Goal: Check status: Check status

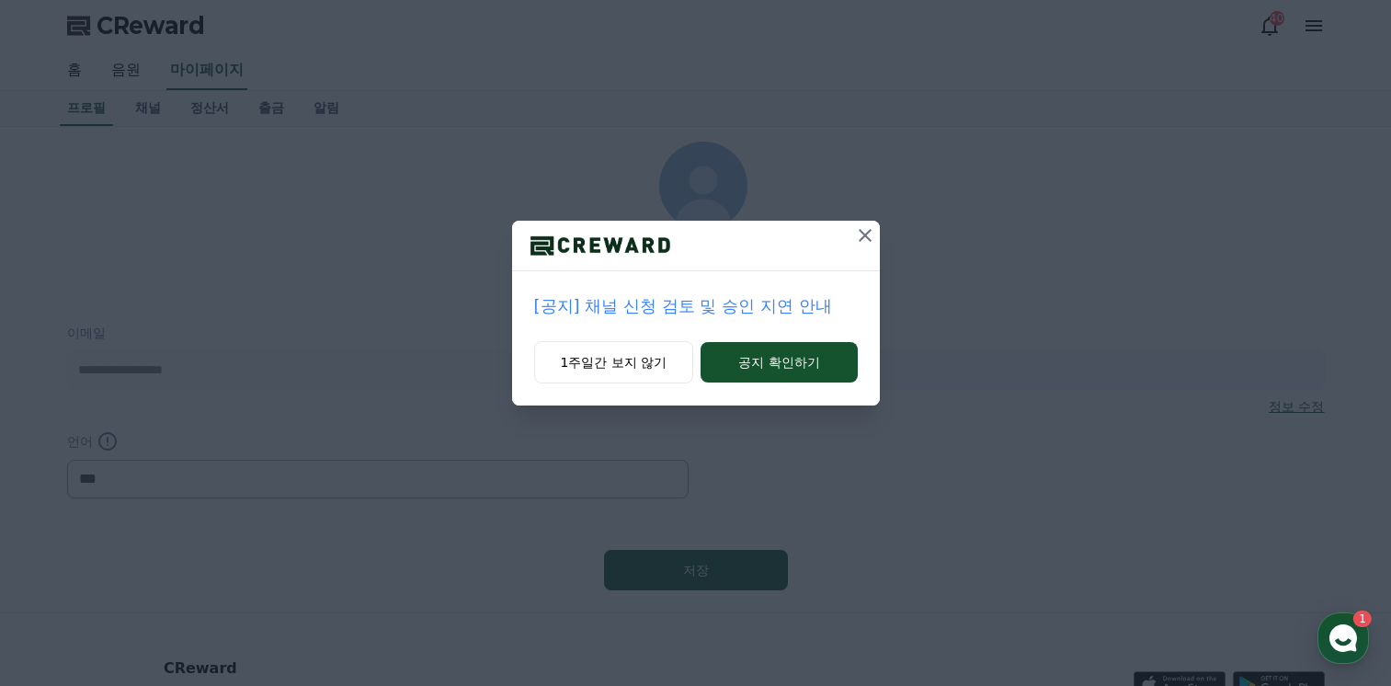
select select "**********"
click at [868, 240] on icon at bounding box center [865, 235] width 22 height 22
click at [865, 234] on icon at bounding box center [866, 235] width 13 height 13
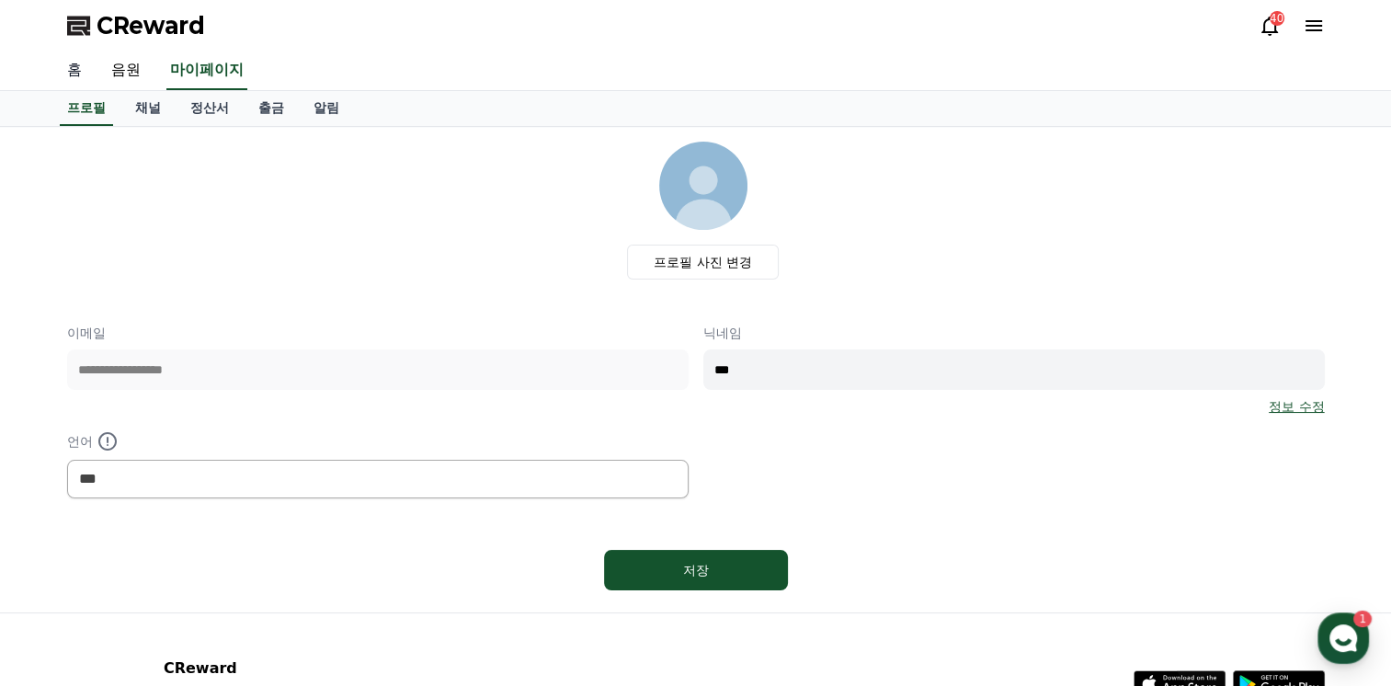
click at [75, 64] on link "홈" at bounding box center [74, 70] width 44 height 39
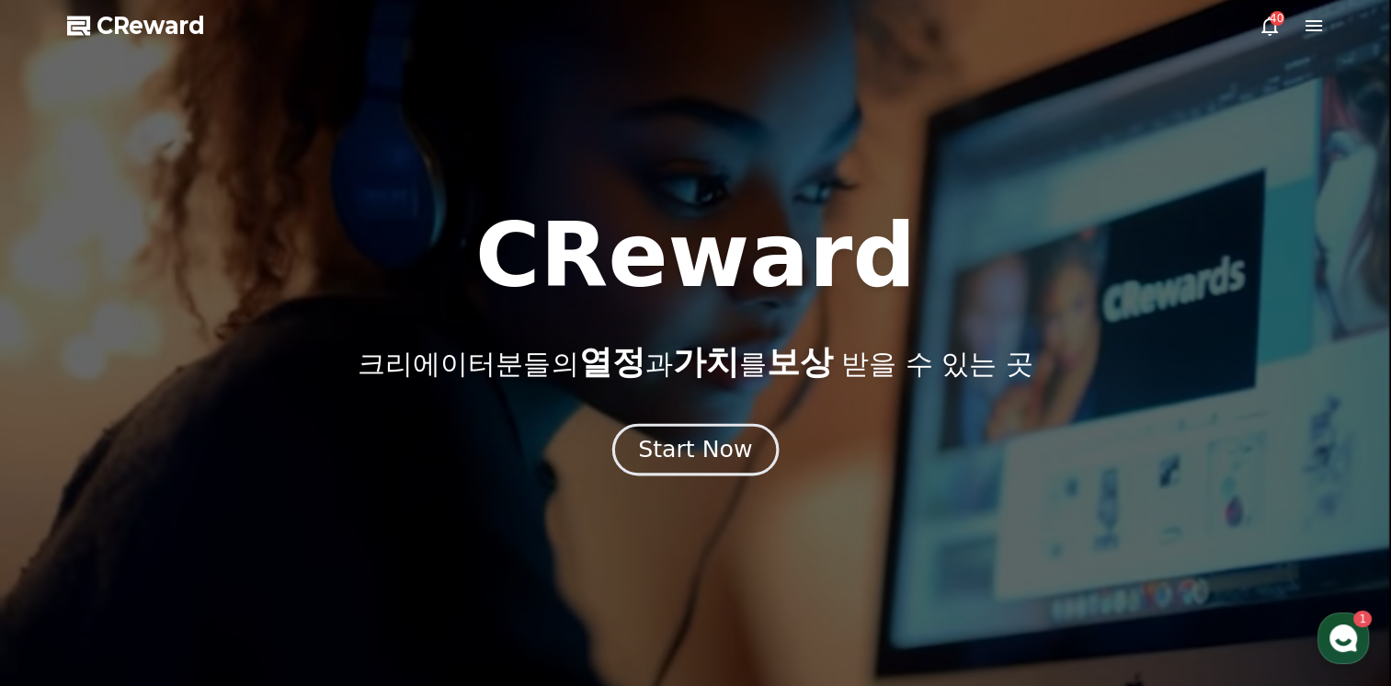
click at [693, 456] on div "Start Now" at bounding box center [695, 449] width 114 height 31
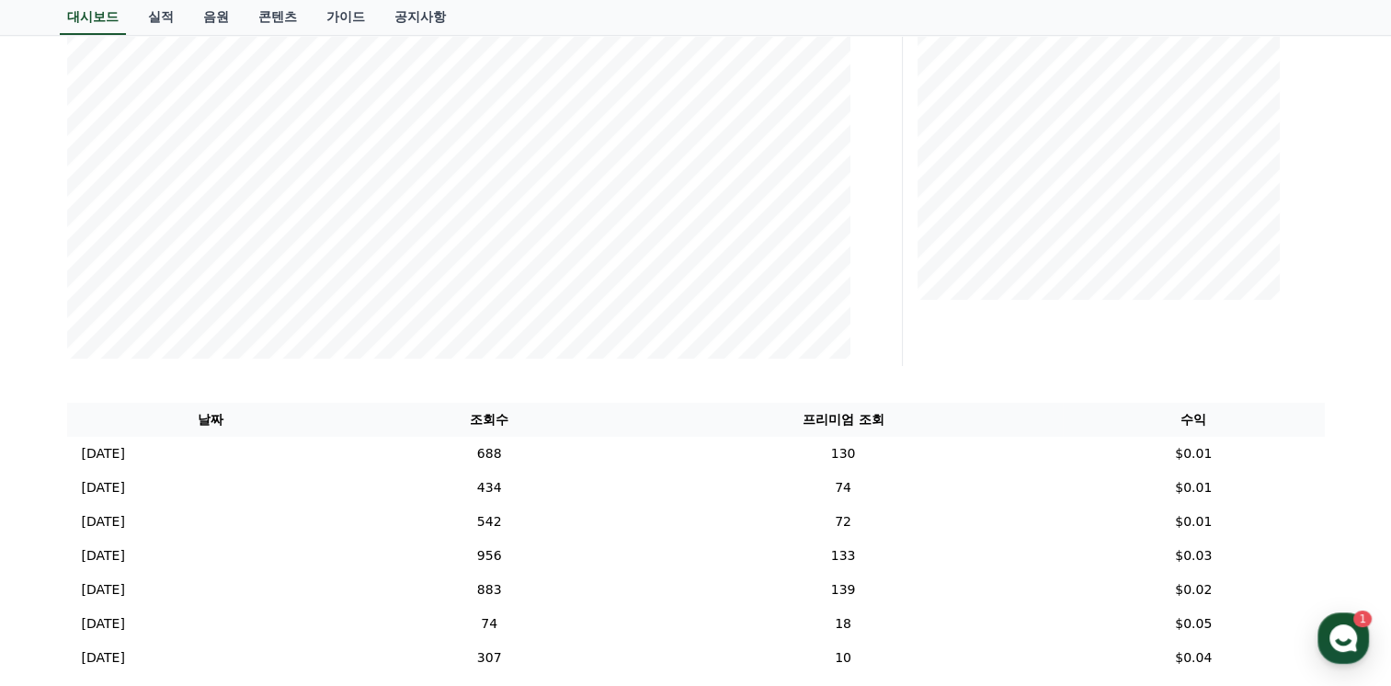
scroll to position [460, 0]
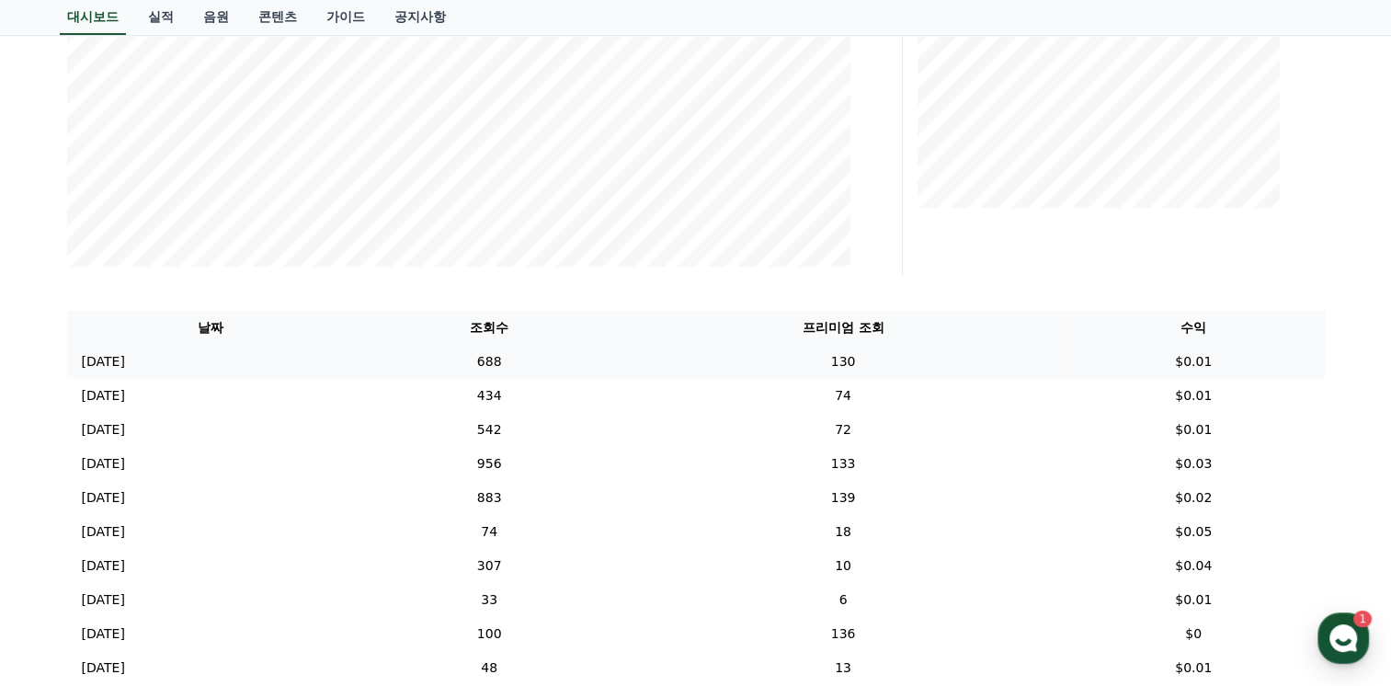
click at [109, 362] on p "[DATE]" at bounding box center [103, 361] width 43 height 19
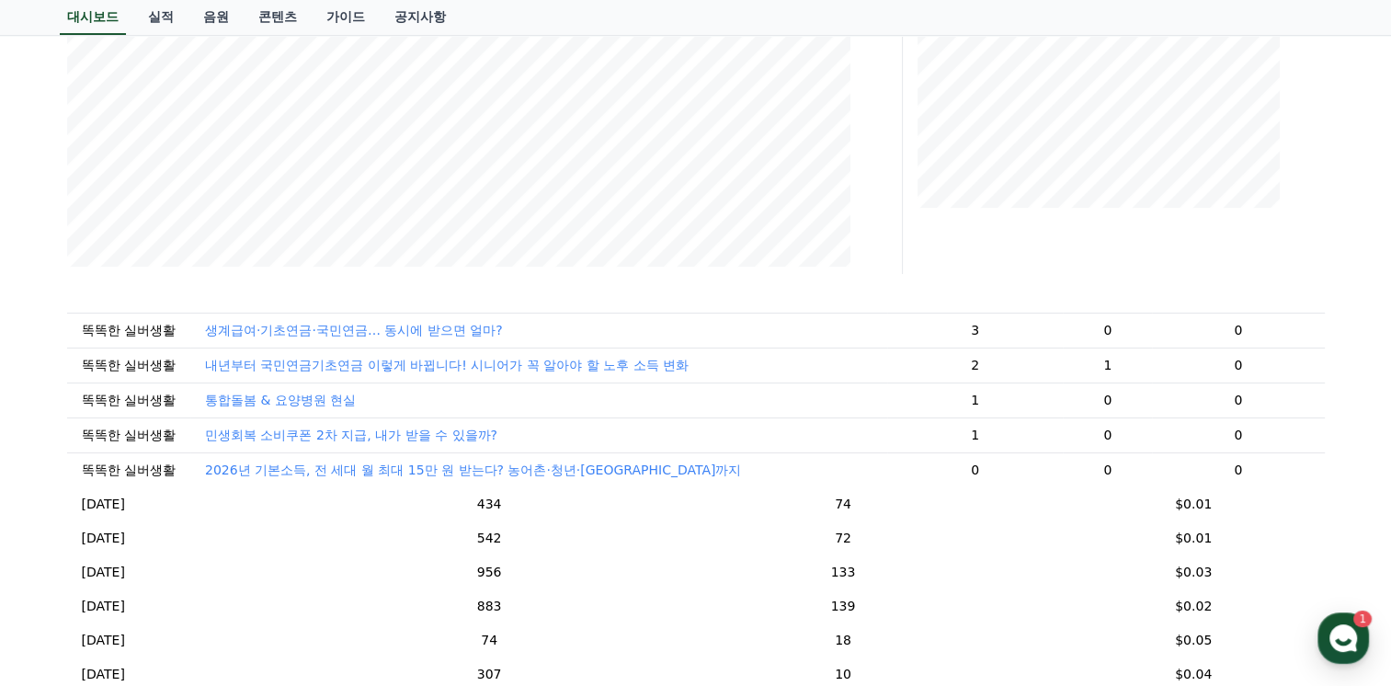
scroll to position [184, 0]
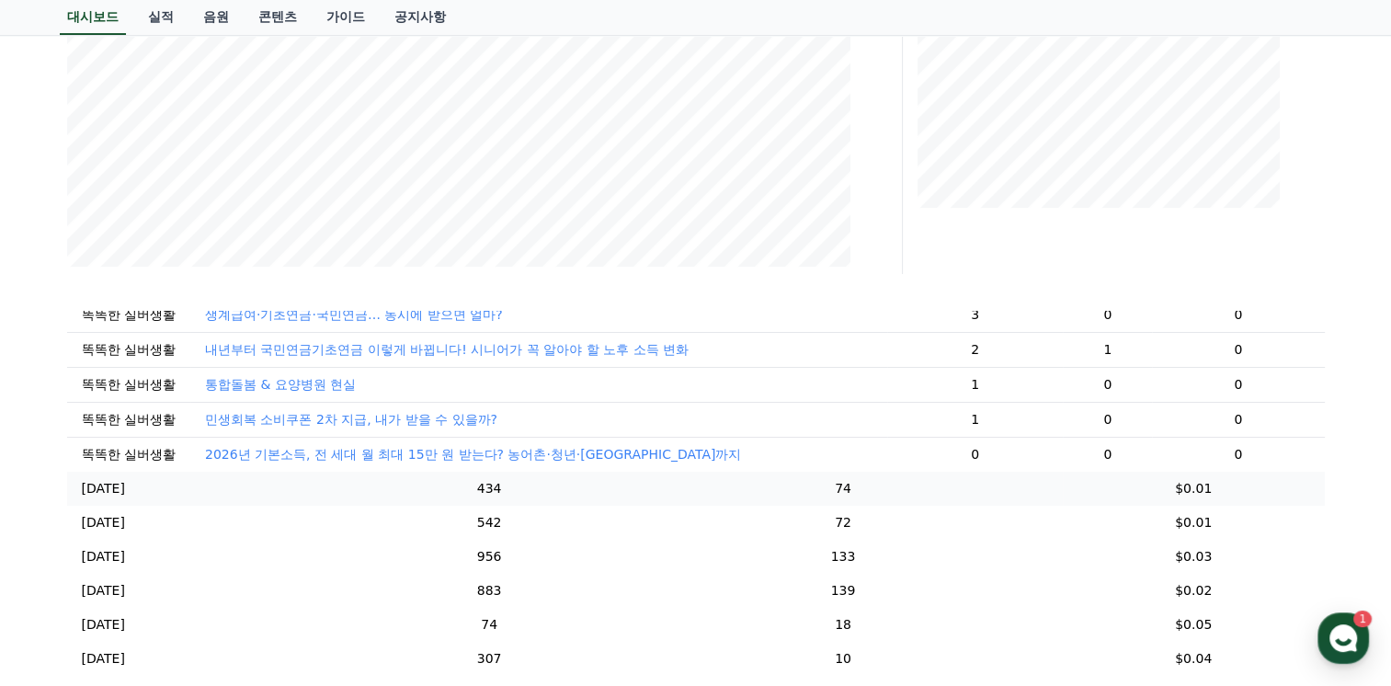
click at [94, 498] on p "[DATE]" at bounding box center [103, 488] width 43 height 19
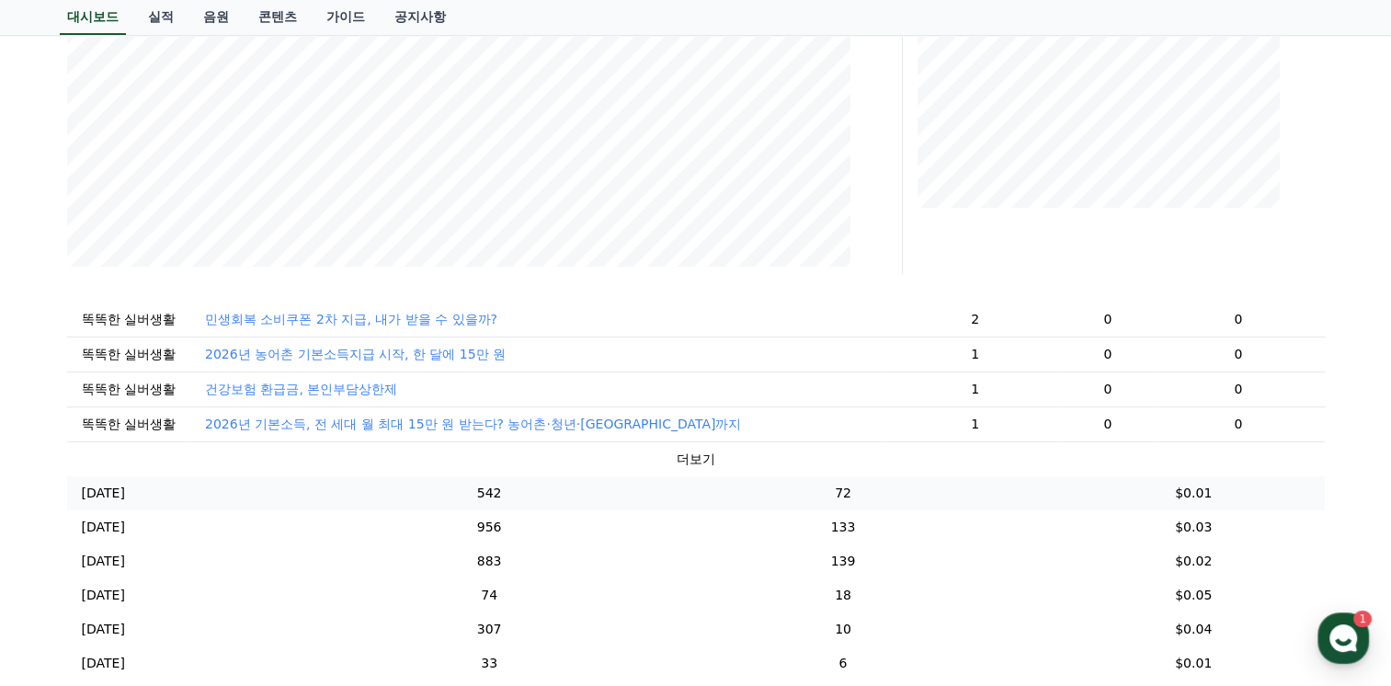
scroll to position [368, 0]
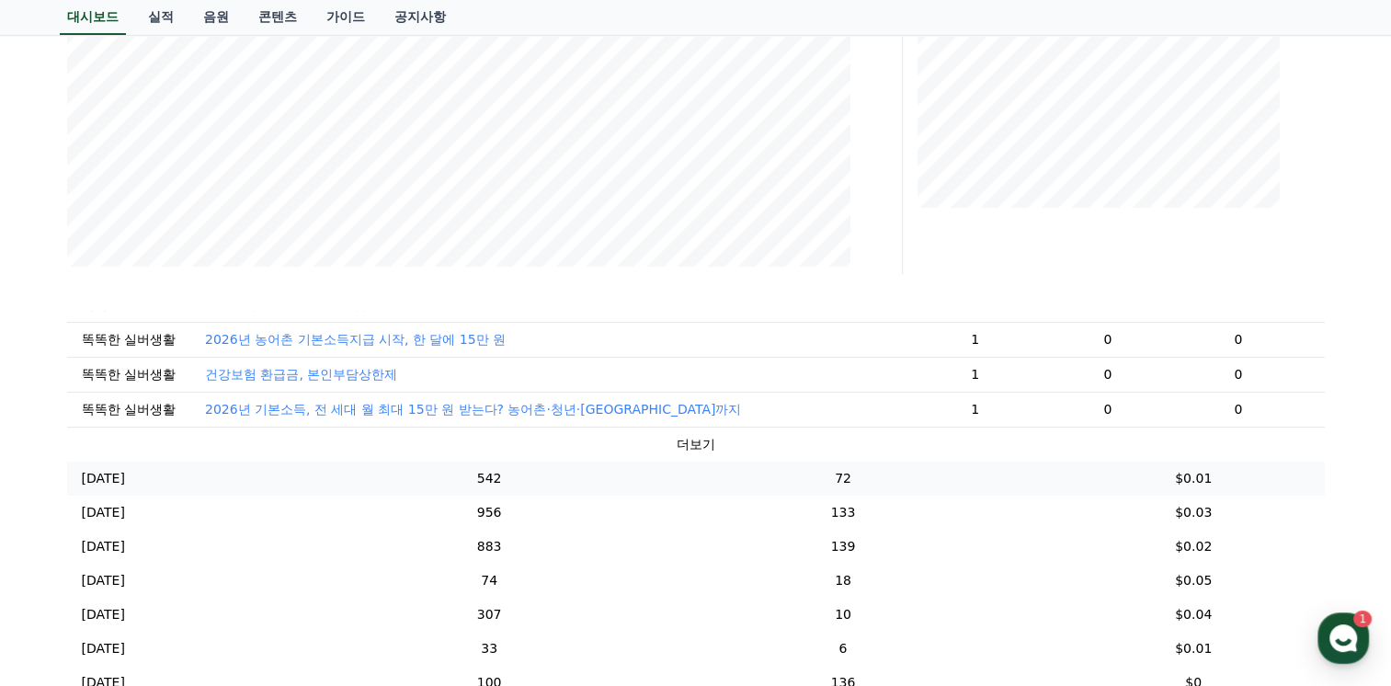
click at [108, 488] on p "[DATE]" at bounding box center [103, 478] width 43 height 19
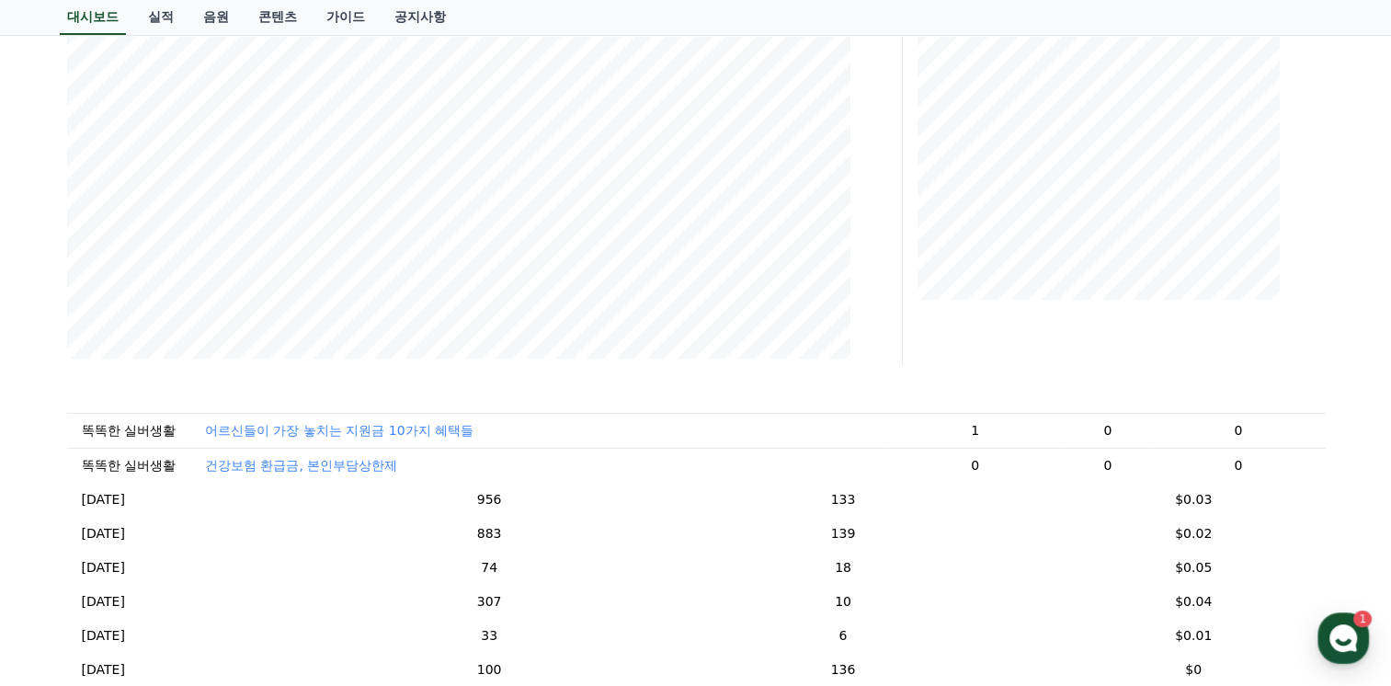
scroll to position [460, 0]
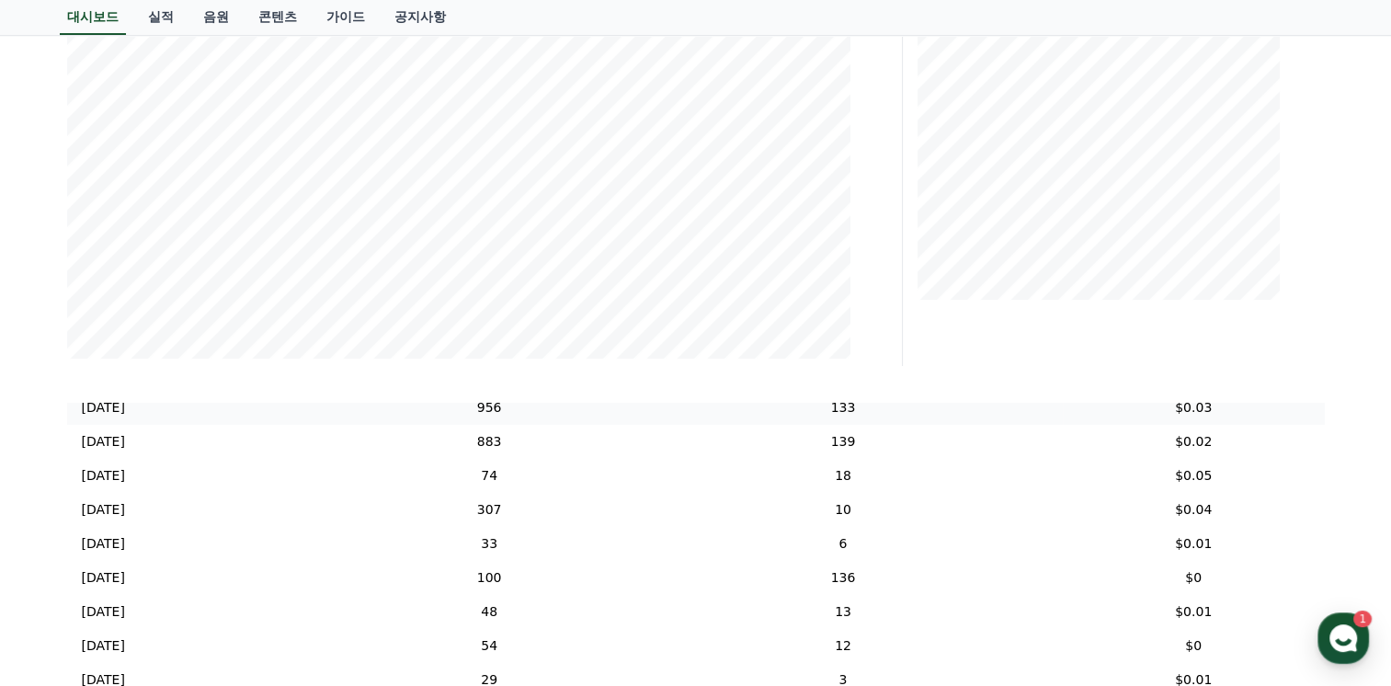
click at [113, 415] on p "[DATE]" at bounding box center [103, 407] width 43 height 19
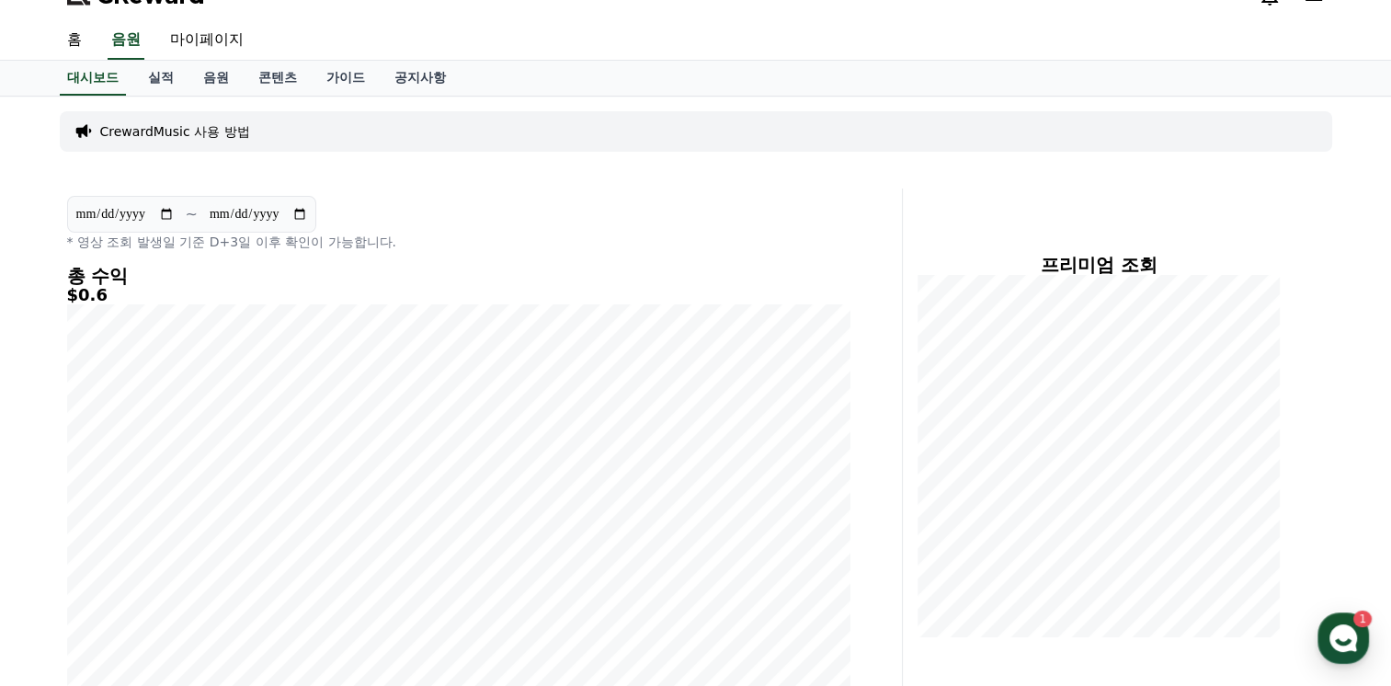
scroll to position [0, 0]
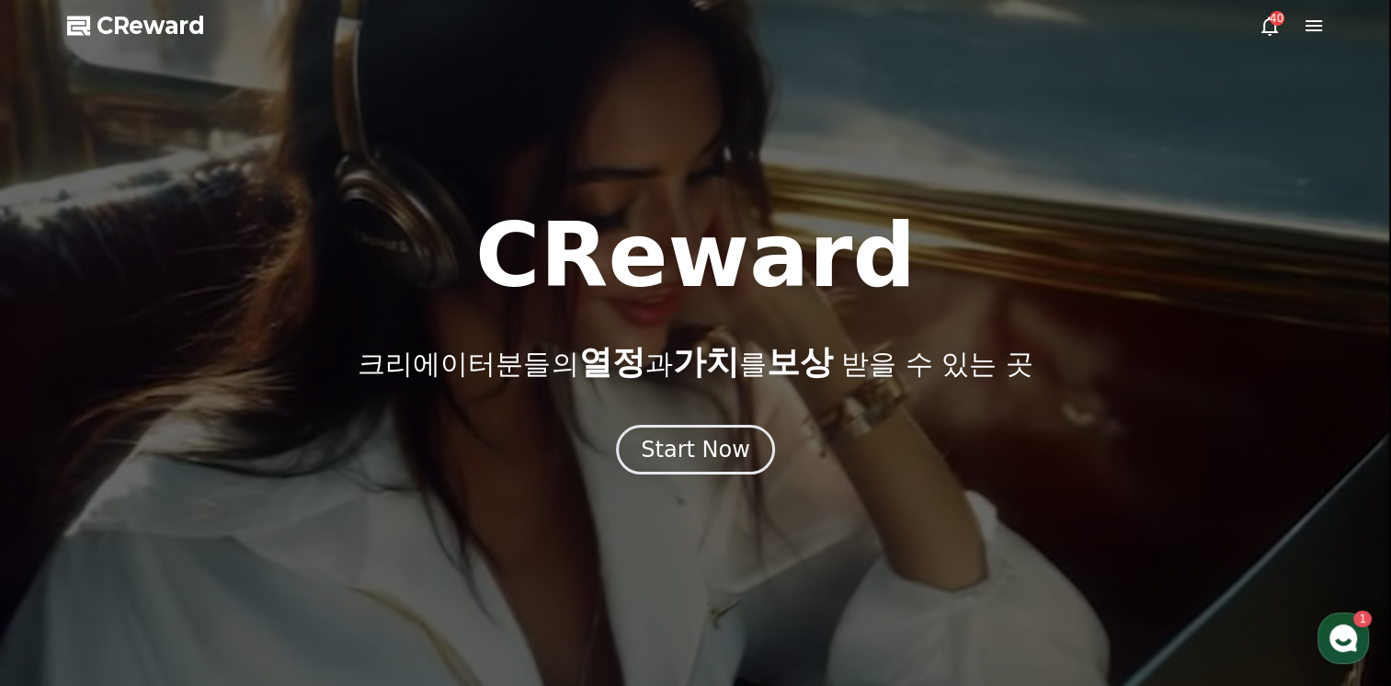
select select "**********"
